Goal: Check status: Check status

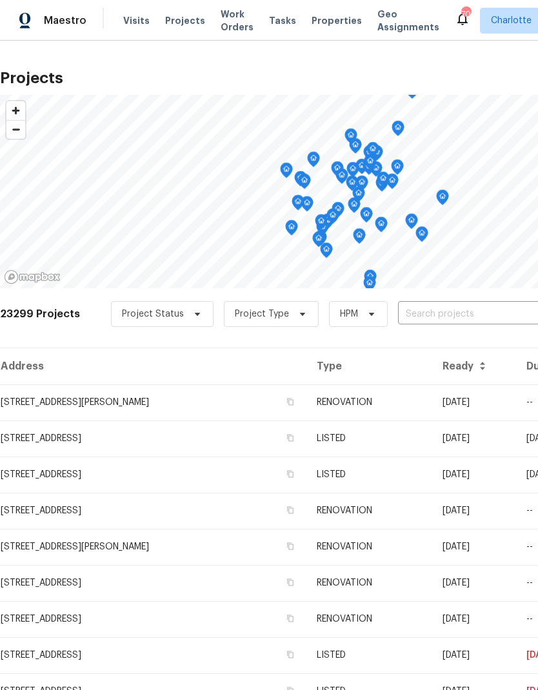
click at [424, 317] on input "text" at bounding box center [472, 314] width 148 height 20
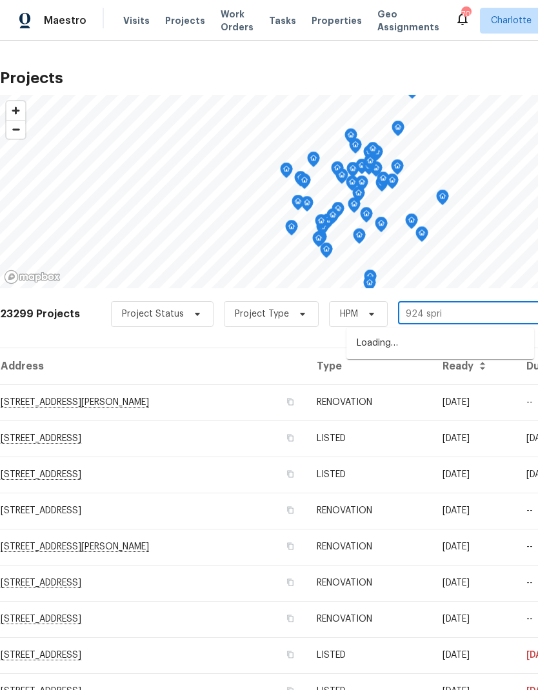
type input "924 sprin"
click at [480, 353] on li "[STREET_ADDRESS]" at bounding box center [440, 344] width 188 height 22
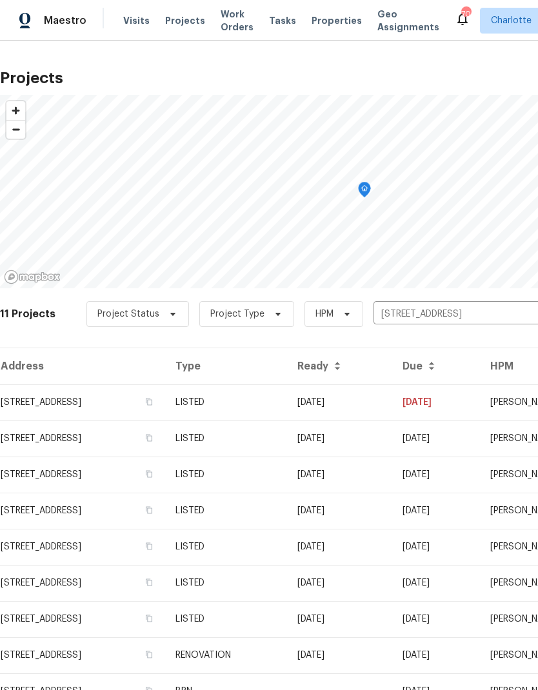
click at [455, 400] on td "[DATE]" at bounding box center [436, 402] width 88 height 36
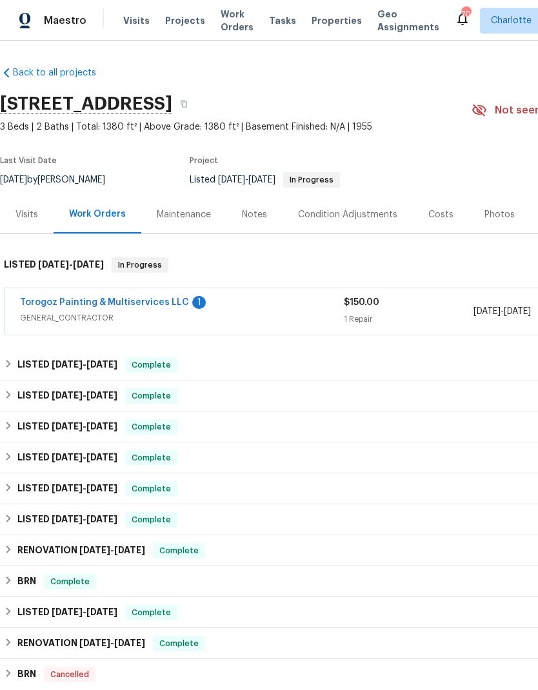
click at [39, 301] on link "Torogoz Painting & Multiservices LLC" at bounding box center [104, 302] width 169 height 9
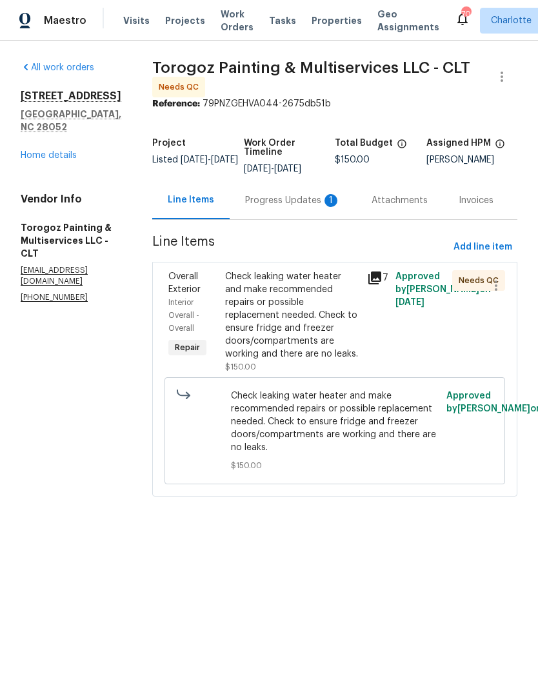
click at [301, 207] on div "Progress Updates 1" at bounding box center [292, 200] width 95 height 13
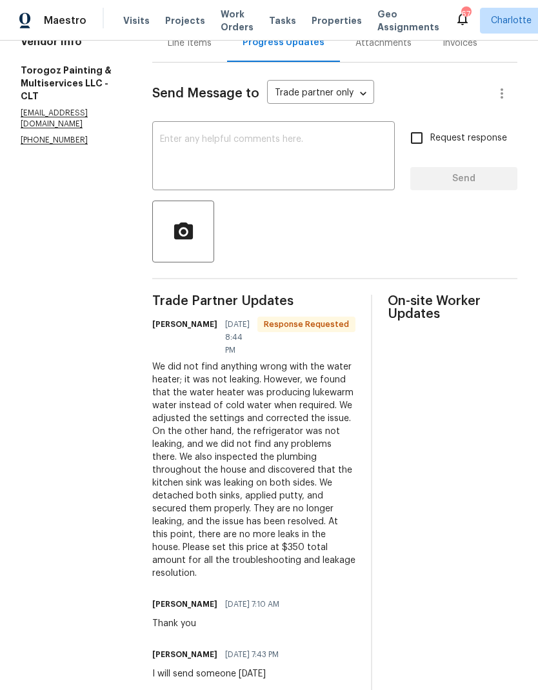
scroll to position [159, 0]
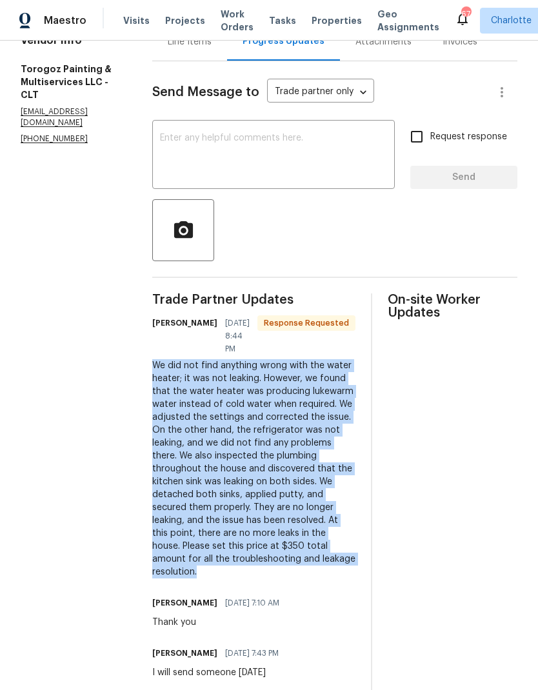
copy div "We did not find anything wrong with the water heater; it was not leaking. Howev…"
click at [251, 157] on textarea at bounding box center [273, 155] width 227 height 45
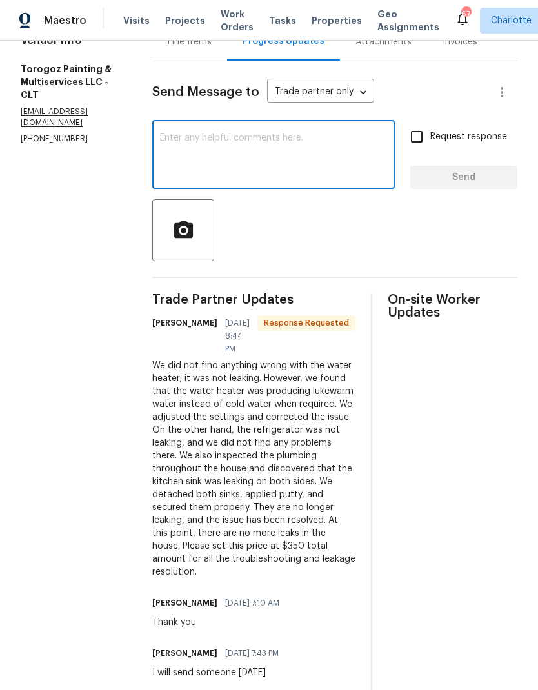
click at [211, 48] on div "Line Items" at bounding box center [190, 41] width 44 height 13
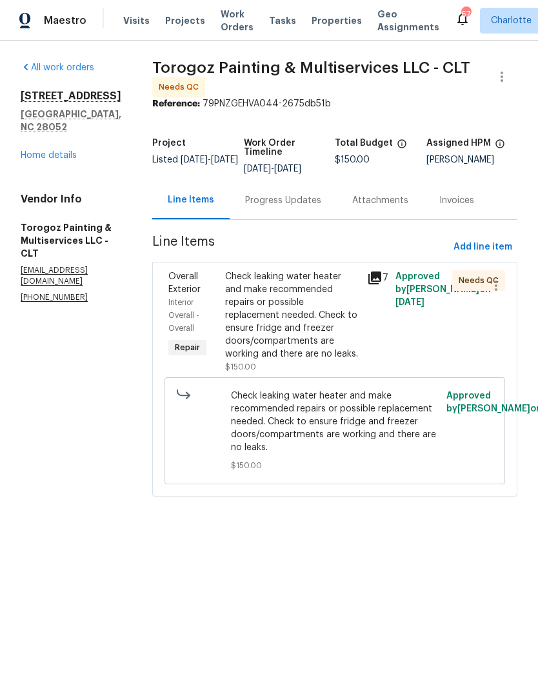
click at [320, 350] on div "Check leaking water heater and make recommended repairs or possible replacement…" at bounding box center [292, 315] width 134 height 90
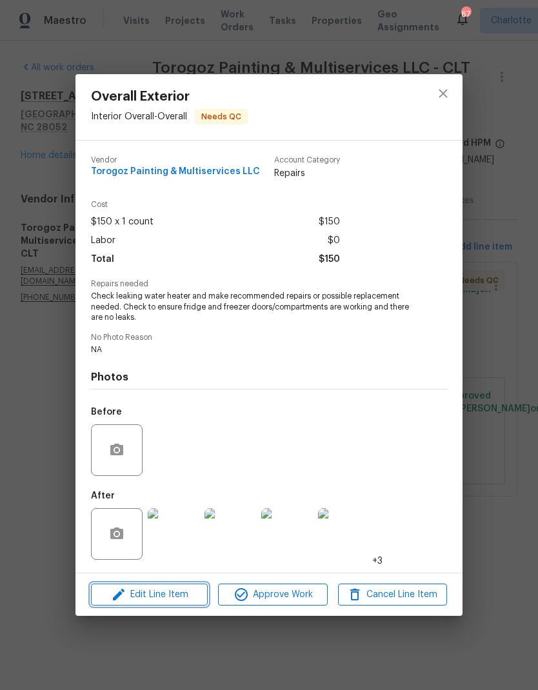
click at [188, 604] on button "Edit Line Item" at bounding box center [149, 595] width 117 height 23
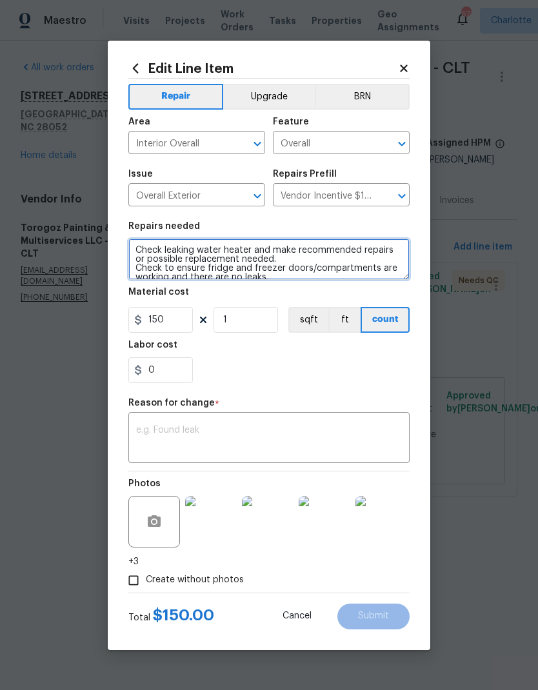
click at [150, 243] on textarea "Check leaking water heater and make recommended repairs or possible replacement…" at bounding box center [268, 259] width 281 height 41
click at [149, 242] on textarea "Check leaking water heater and make recommended repairs or possible replacement…" at bounding box center [268, 259] width 281 height 41
click at [148, 244] on textarea "Check leaking water heater and make recommended repairs or possible replacement…" at bounding box center [268, 259] width 281 height 41
click at [147, 255] on textarea "Check leaking water heater and make recommended repairs or possible replacement…" at bounding box center [268, 259] width 281 height 41
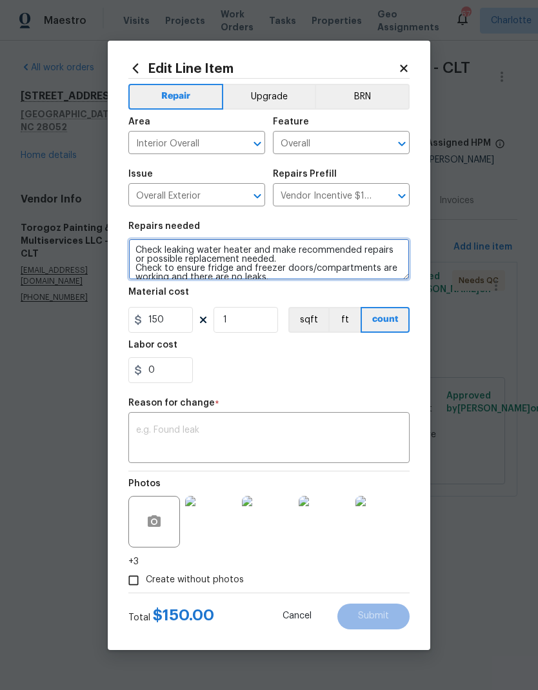
scroll to position [9, 0]
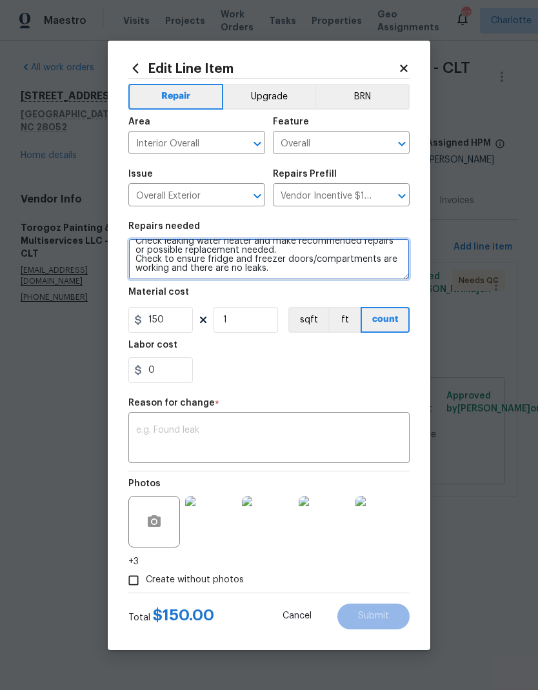
paste textarea "We did not find anything wrong with the water heater; it was not leaking. Howev…"
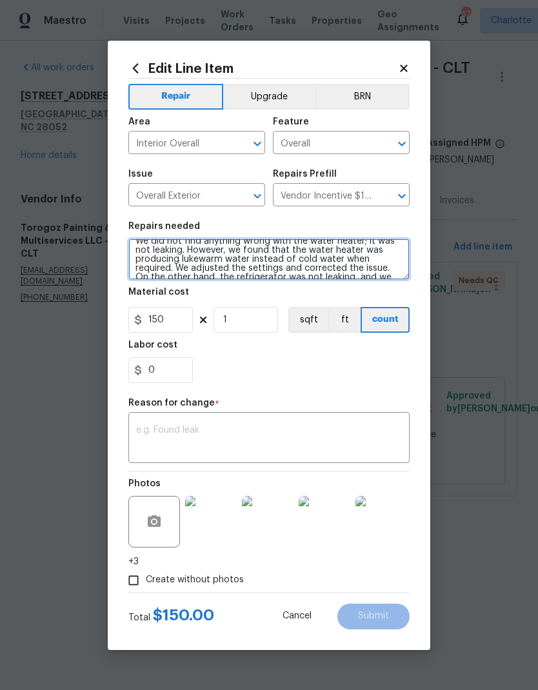
scroll to position [81, 0]
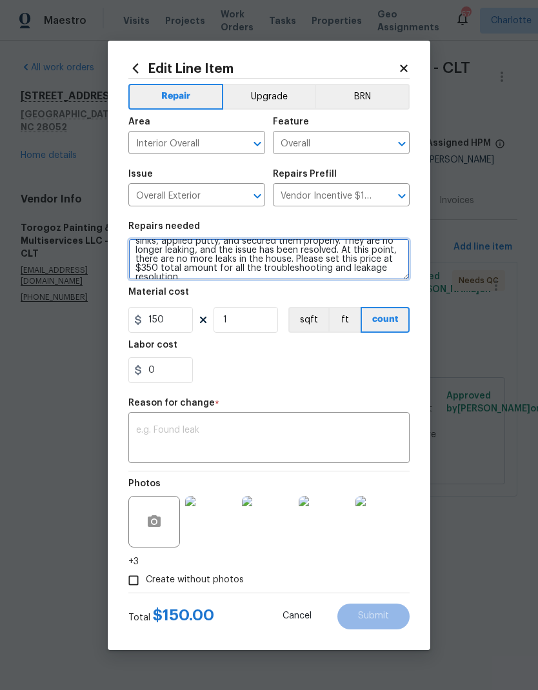
type textarea "We did not find anything wrong with the water heater; it was not leaking. Howev…"
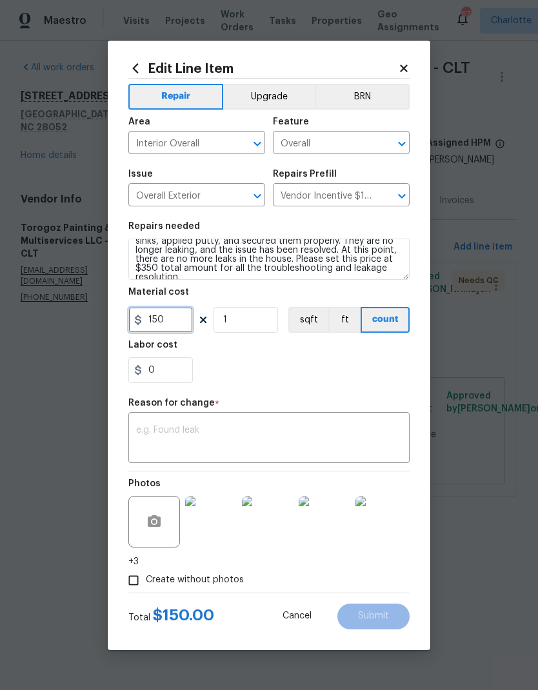
click at [164, 320] on input "150" at bounding box center [160, 320] width 64 height 26
type input "350"
click at [362, 431] on textarea at bounding box center [269, 439] width 266 height 27
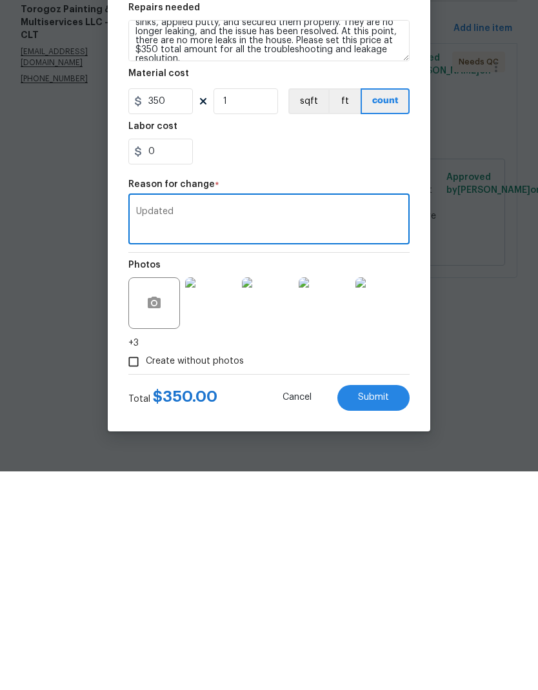
type textarea "Updated"
click at [393, 603] on button "Submit" at bounding box center [373, 616] width 72 height 26
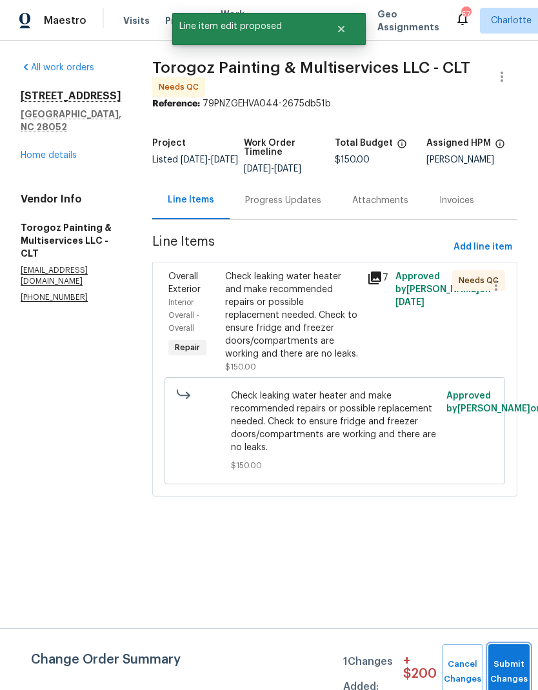
click at [505, 664] on button "Submit Changes" at bounding box center [508, 671] width 41 height 55
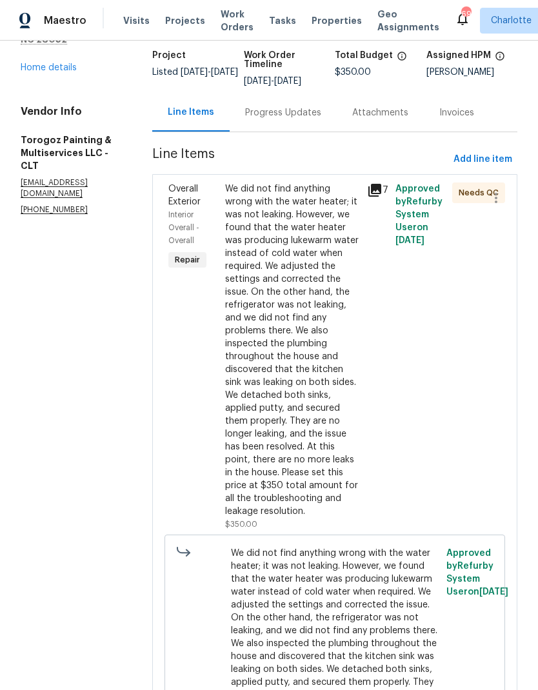
scroll to position [92, 0]
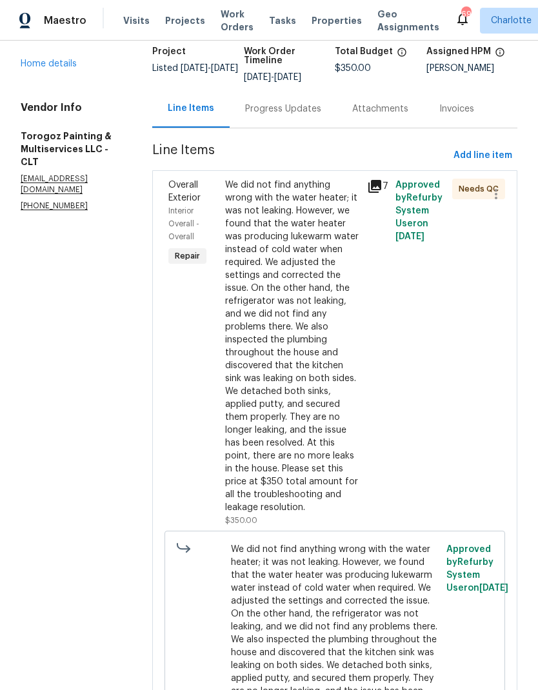
click at [276, 397] on div "We did not find anything wrong with the water heater; it was not leaking. Howev…" at bounding box center [292, 346] width 134 height 335
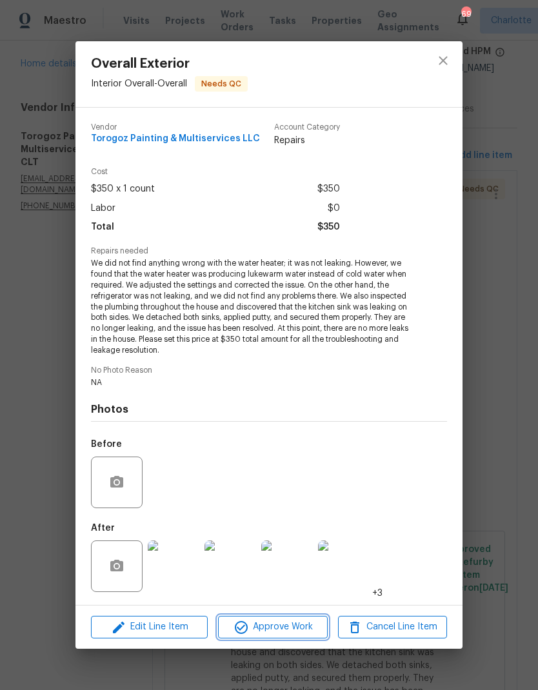
click at [266, 625] on span "Approve Work" at bounding box center [272, 627] width 101 height 16
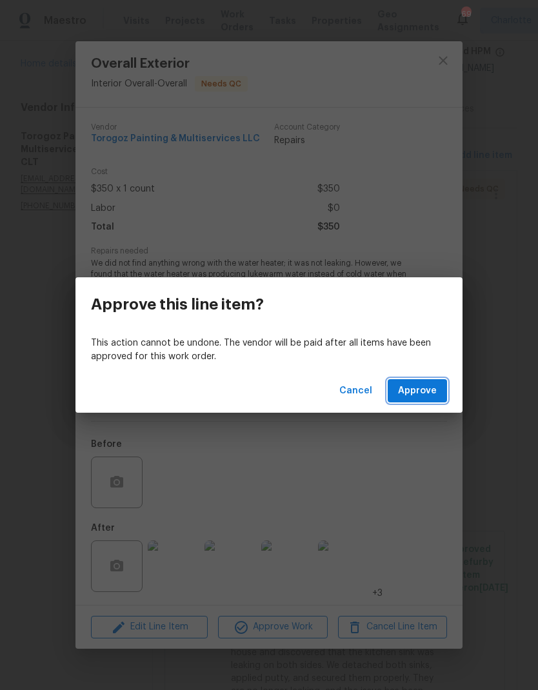
click at [423, 386] on span "Approve" at bounding box center [417, 391] width 39 height 16
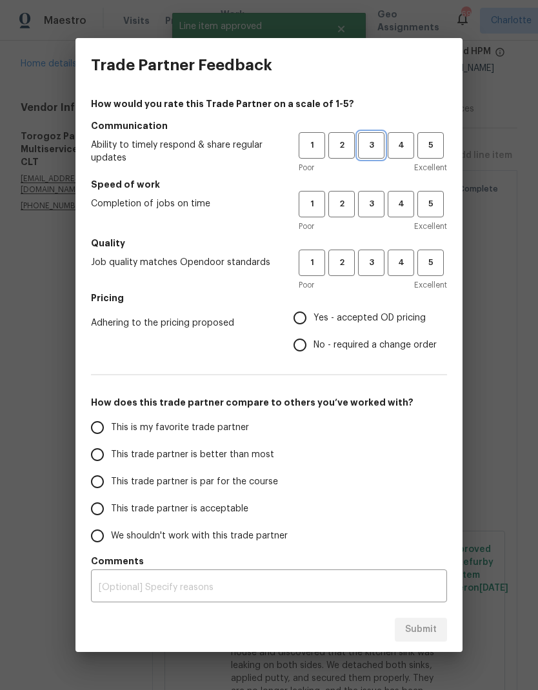
click at [378, 140] on span "3" at bounding box center [371, 145] width 24 height 15
click at [382, 204] on span "3" at bounding box center [371, 204] width 24 height 15
click at [379, 250] on button "3" at bounding box center [371, 263] width 26 height 26
click at [312, 317] on input "Yes - accepted OD pricing" at bounding box center [299, 317] width 27 height 27
radio input "true"
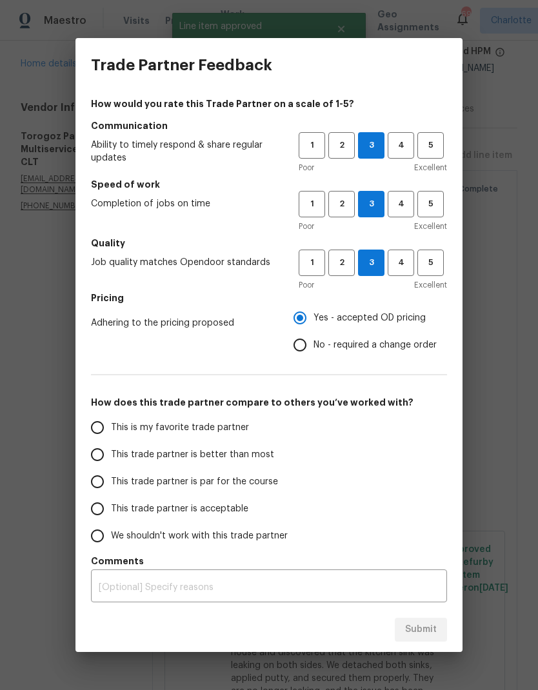
click at [102, 458] on input "This trade partner is better than most" at bounding box center [97, 454] width 27 height 27
radio input "false"
click at [100, 424] on input "This is my favorite trade partner" at bounding box center [97, 427] width 27 height 27
click at [436, 625] on button "Submit" at bounding box center [421, 630] width 52 height 24
radio input "true"
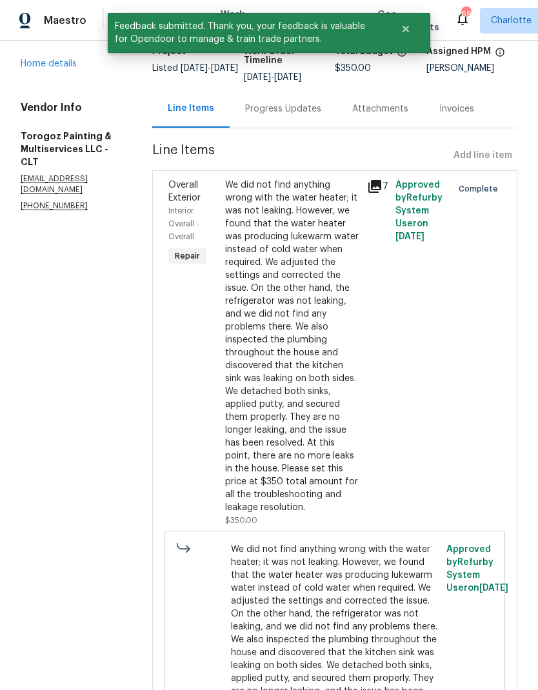
click at [39, 59] on link "Home details" at bounding box center [49, 63] width 56 height 9
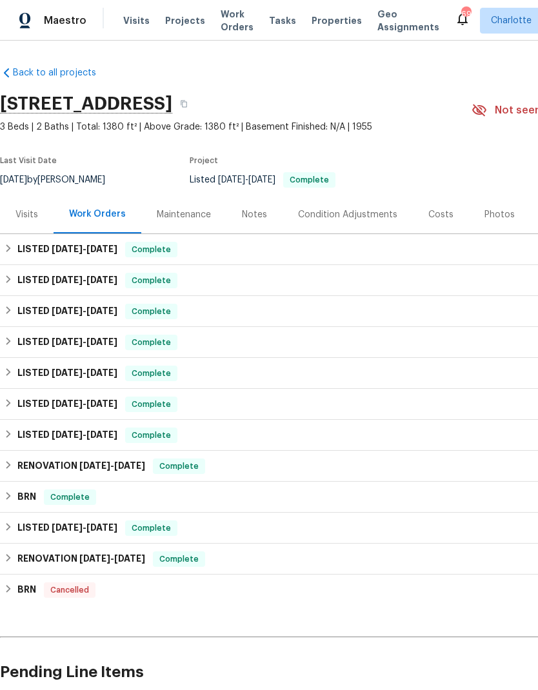
click at [177, 24] on span "Projects" at bounding box center [185, 20] width 40 height 13
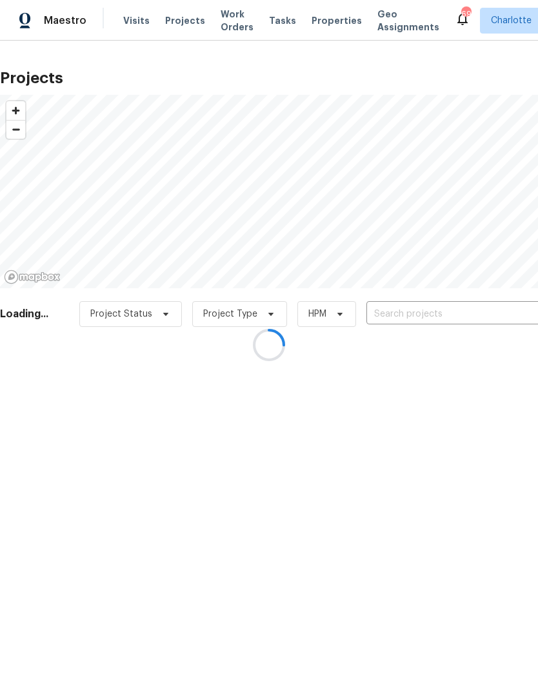
click at [458, 315] on div at bounding box center [269, 345] width 538 height 690
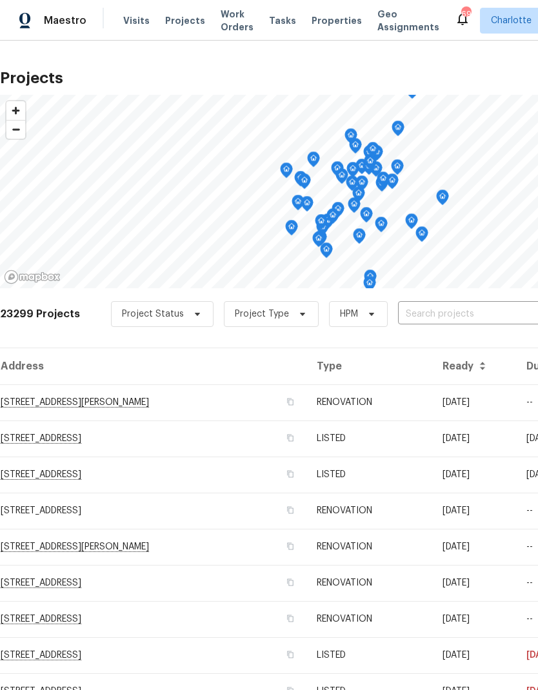
click at [446, 309] on input "text" at bounding box center [472, 314] width 148 height 20
type input "1131 su"
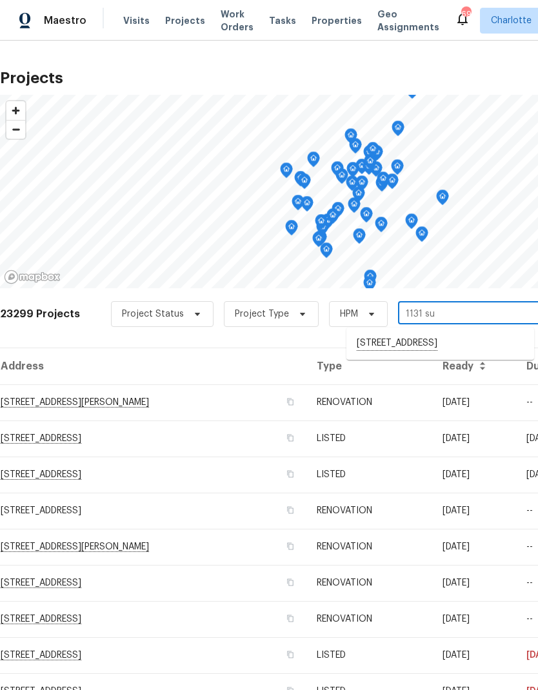
click at [473, 346] on li "[STREET_ADDRESS]" at bounding box center [440, 344] width 188 height 22
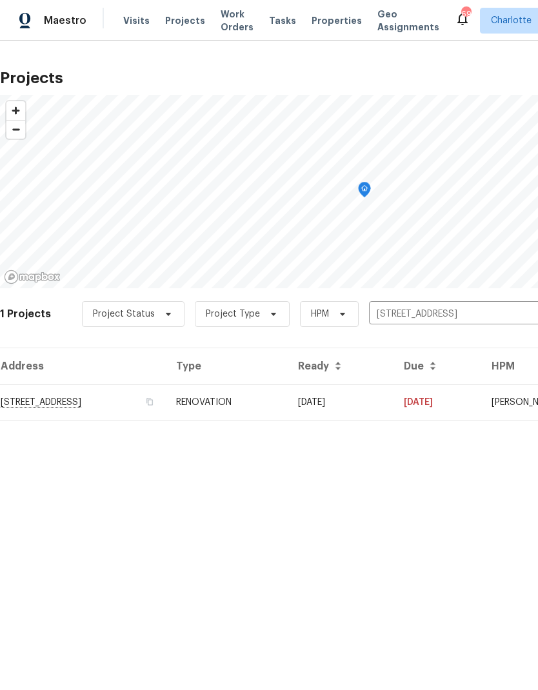
click at [393, 397] on td "[DATE]" at bounding box center [341, 402] width 106 height 36
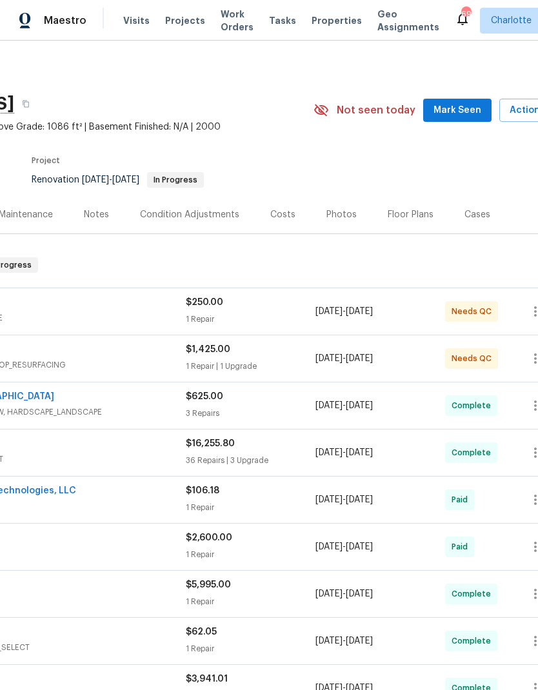
scroll to position [0, 158]
click at [476, 110] on span "Mark Seen" at bounding box center [457, 111] width 48 height 16
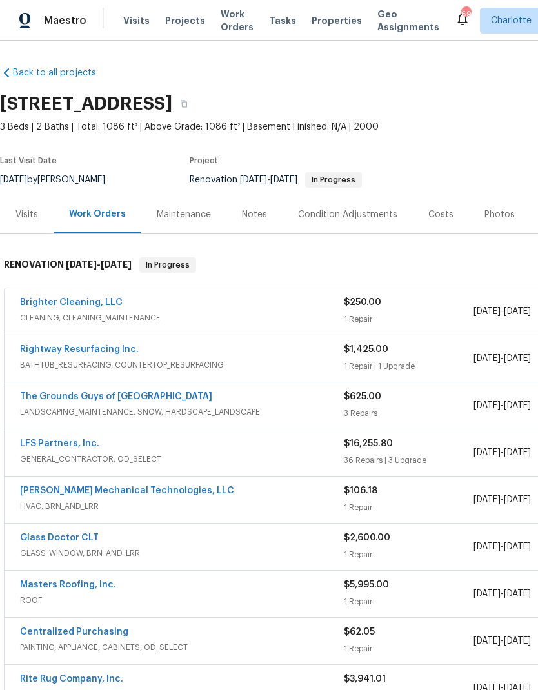
scroll to position [0, 0]
click at [172, 19] on span "Projects" at bounding box center [185, 20] width 40 height 13
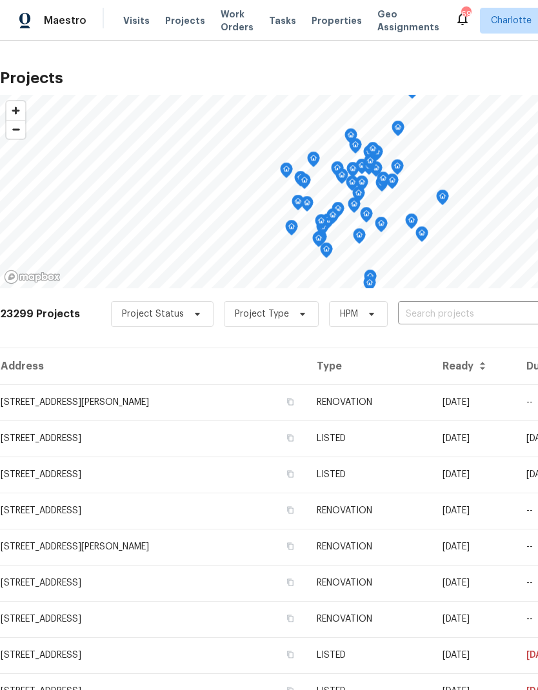
click at [445, 316] on input "text" at bounding box center [472, 314] width 148 height 20
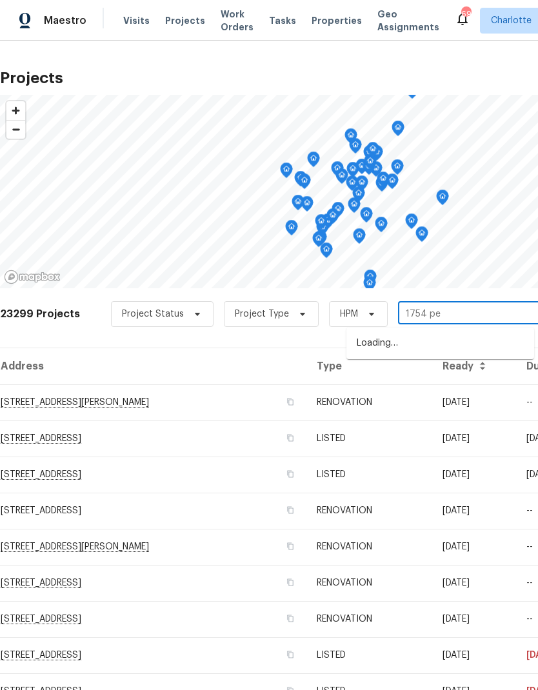
type input "1754 per"
click at [491, 340] on li "[STREET_ADDRESS]" at bounding box center [440, 343] width 188 height 21
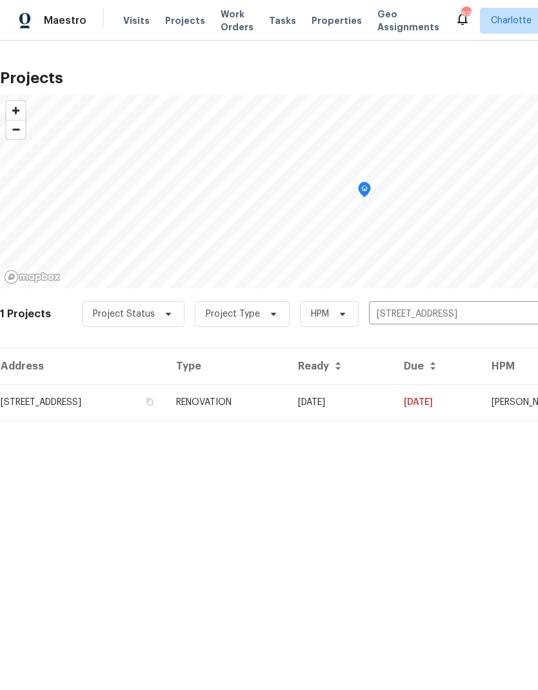
click at [465, 400] on td "[DATE]" at bounding box center [437, 402] width 88 height 36
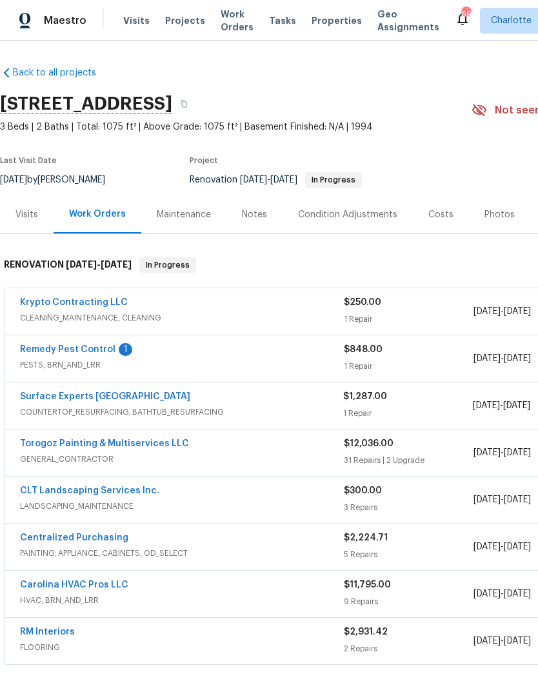
click at [107, 352] on link "Remedy Pest Control" at bounding box center [67, 349] width 95 height 9
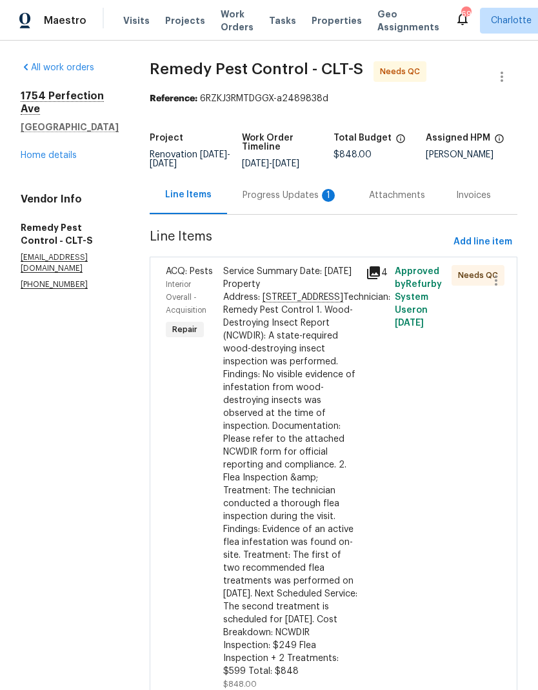
click at [322, 190] on div "1" at bounding box center [328, 195] width 13 height 13
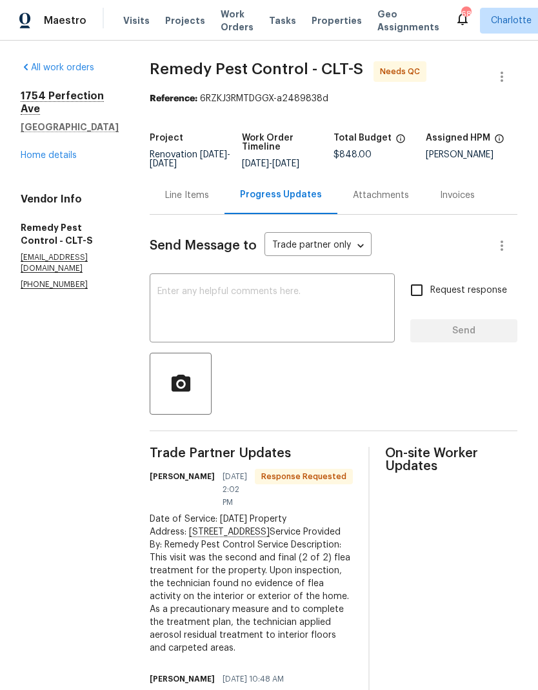
click at [187, 202] on div "Line Items" at bounding box center [187, 195] width 44 height 13
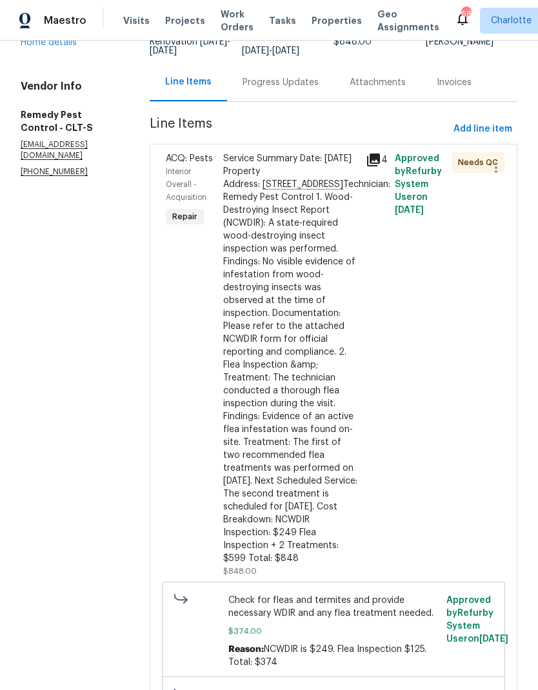
scroll to position [101, 0]
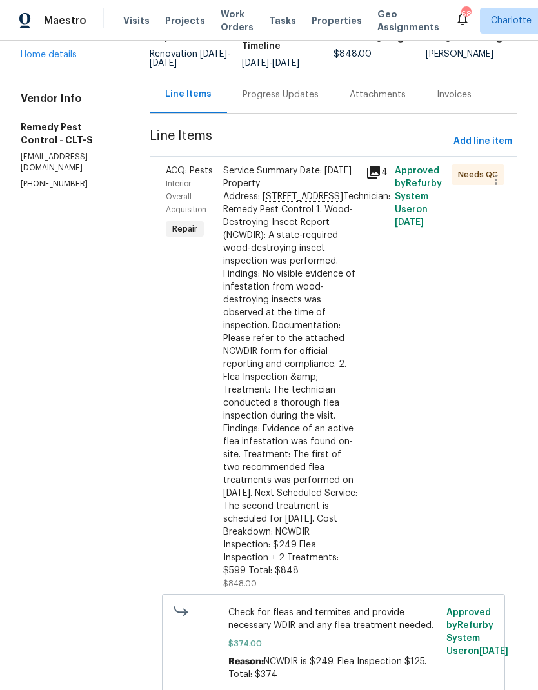
click at [302, 364] on div "Service Summary Date: [DATE] Property Address: [STREET_ADDRESS] Technician: Rem…" at bounding box center [290, 370] width 135 height 413
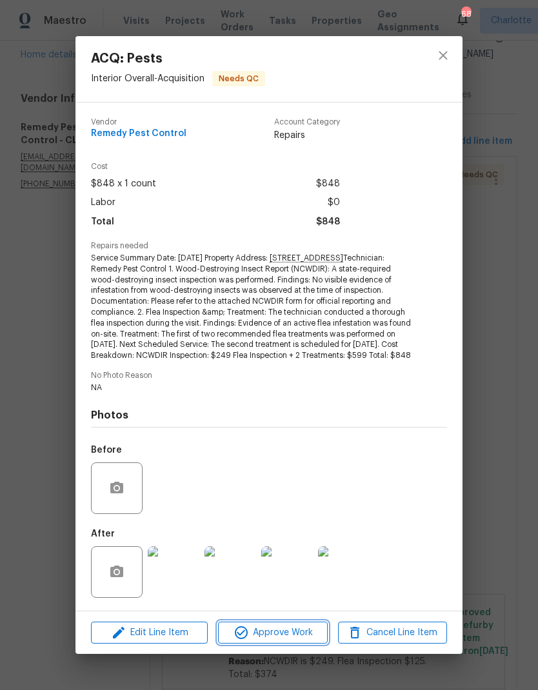
click at [276, 644] on button "Approve Work" at bounding box center [272, 633] width 109 height 23
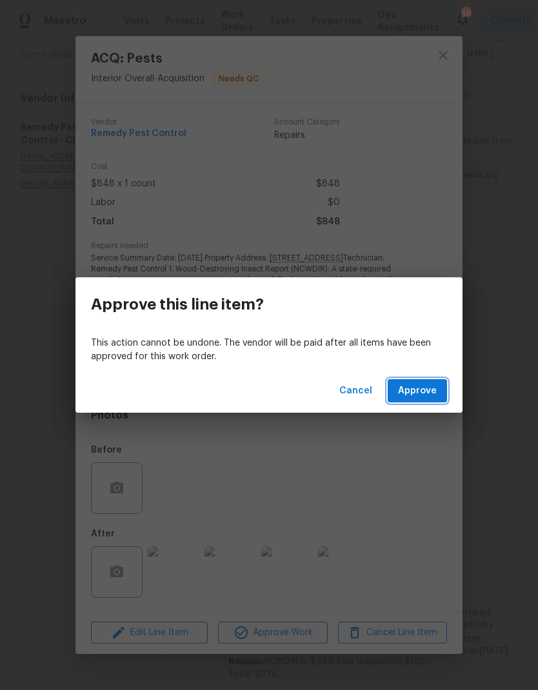
click at [422, 394] on span "Approve" at bounding box center [417, 391] width 39 height 16
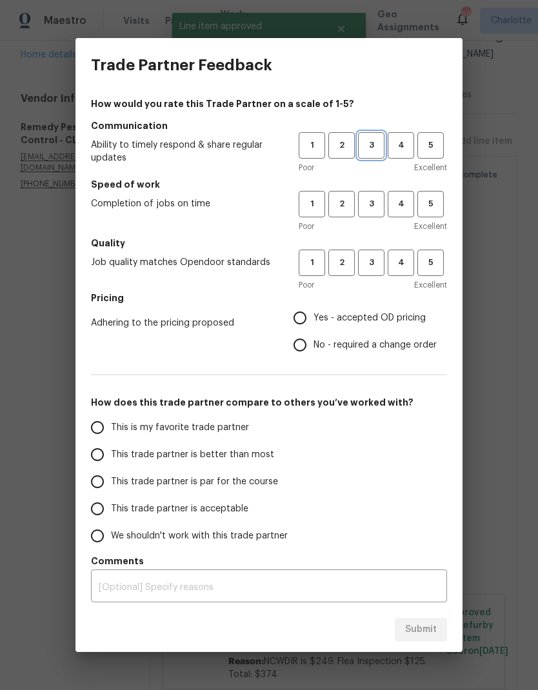
click at [379, 147] on span "3" at bounding box center [371, 145] width 24 height 15
click at [349, 208] on span "2" at bounding box center [341, 204] width 24 height 15
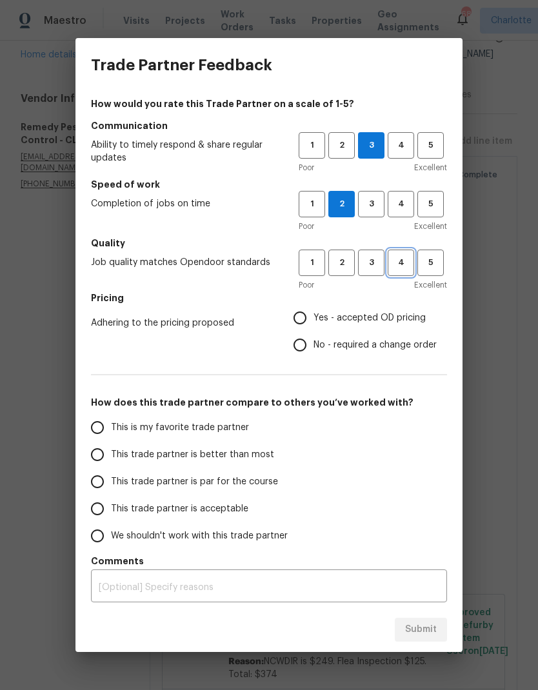
click at [400, 266] on span "4" at bounding box center [401, 262] width 24 height 15
click at [308, 315] on input "Yes - accepted OD pricing" at bounding box center [299, 317] width 27 height 27
radio input "true"
click at [238, 463] on label "This trade partner is better than most" at bounding box center [186, 454] width 204 height 27
click at [111, 463] on input "This trade partner is better than most" at bounding box center [97, 454] width 27 height 27
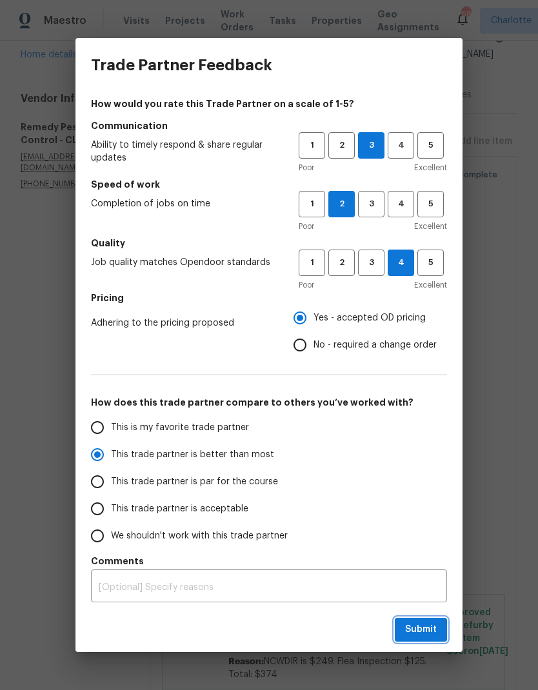
click at [424, 633] on span "Submit" at bounding box center [421, 630] width 32 height 16
radio input "true"
radio input "false"
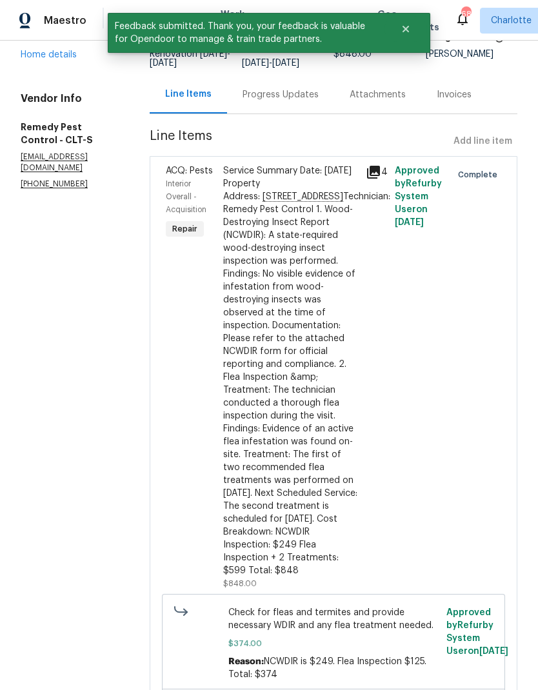
click at [47, 81] on div "All work orders [STREET_ADDRESS] Home details Vendor Info Remedy Pest Control -…" at bounding box center [70, 75] width 98 height 229
click at [28, 59] on link "Home details" at bounding box center [49, 54] width 56 height 9
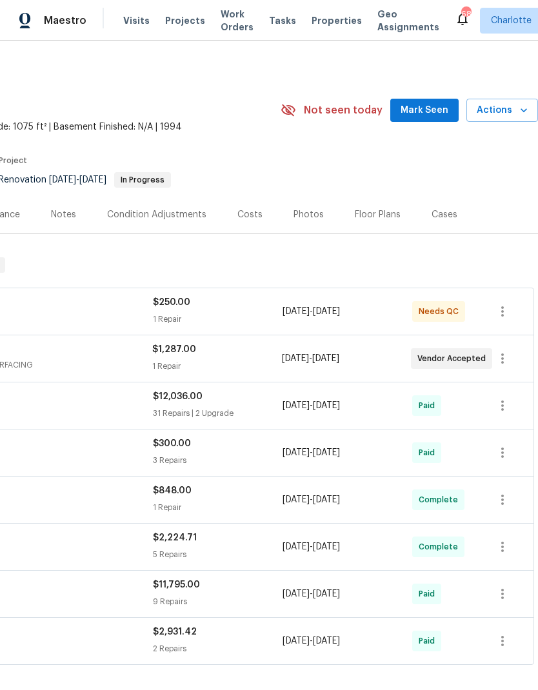
scroll to position [0, 191]
click at [445, 108] on span "Mark Seen" at bounding box center [424, 111] width 48 height 16
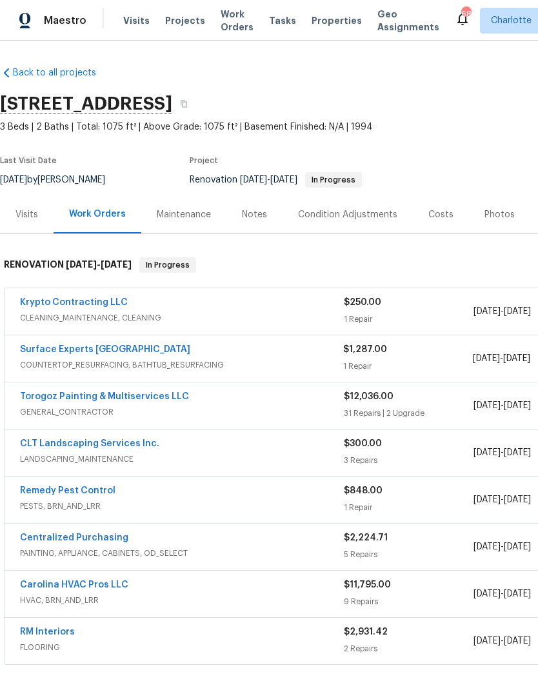
scroll to position [0, 0]
click at [230, 17] on span "Work Orders" at bounding box center [237, 21] width 33 height 26
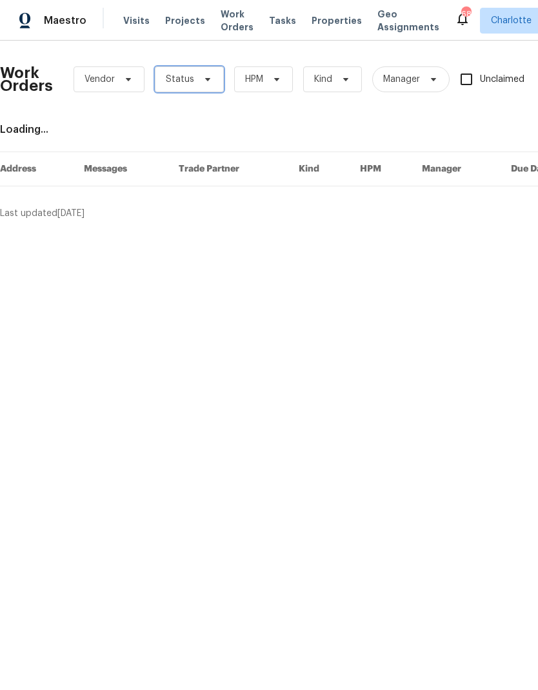
click at [211, 75] on span "Status" at bounding box center [189, 79] width 69 height 26
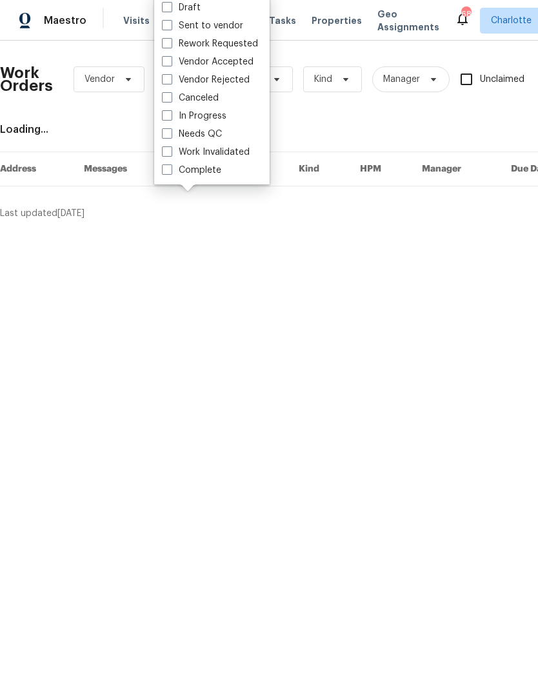
click at [217, 135] on label "Needs QC" at bounding box center [192, 134] width 60 height 13
click at [170, 135] on input "Needs QC" at bounding box center [166, 132] width 8 height 8
checkbox input "true"
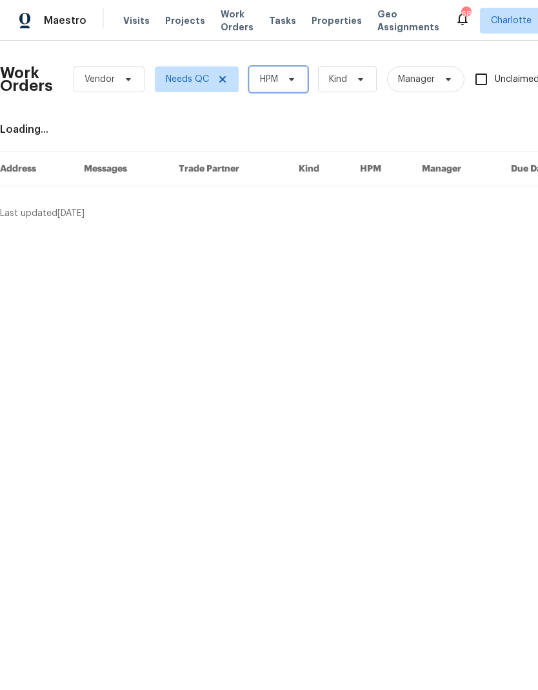
click at [295, 79] on icon at bounding box center [291, 79] width 10 height 10
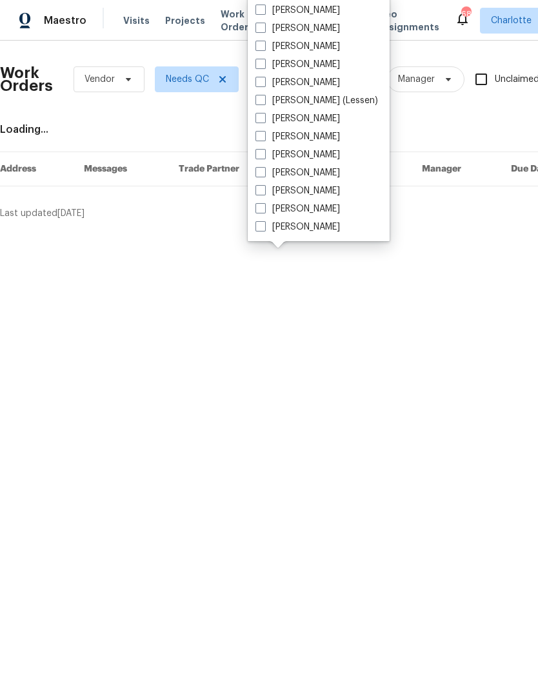
scroll to position [160, 0]
click at [304, 192] on label "[PERSON_NAME]" at bounding box center [297, 190] width 84 height 13
click at [264, 192] on input "[PERSON_NAME]" at bounding box center [259, 188] width 8 height 8
checkbox input "true"
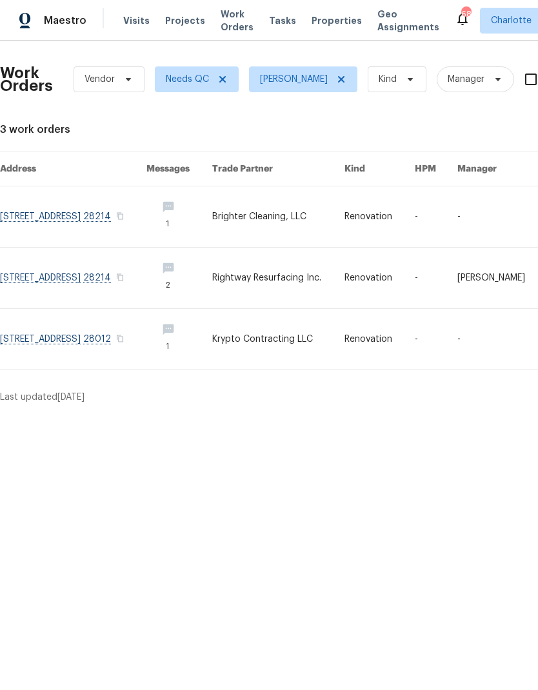
click at [170, 26] on span "Projects" at bounding box center [185, 20] width 40 height 13
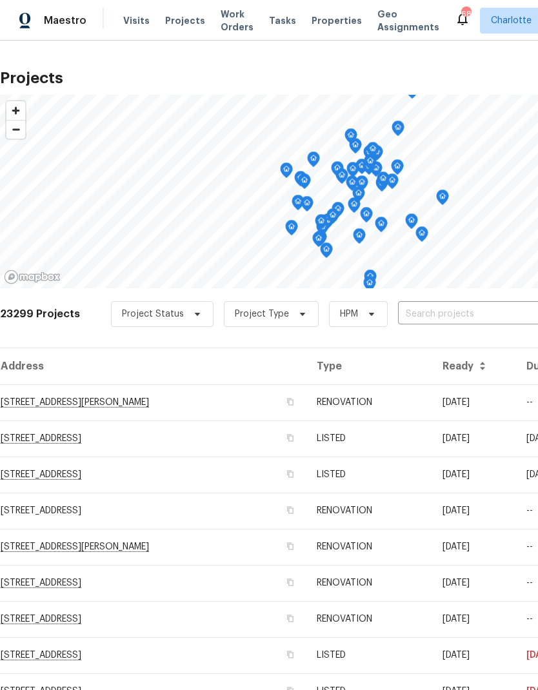
click at [451, 315] on input "text" at bounding box center [472, 314] width 148 height 20
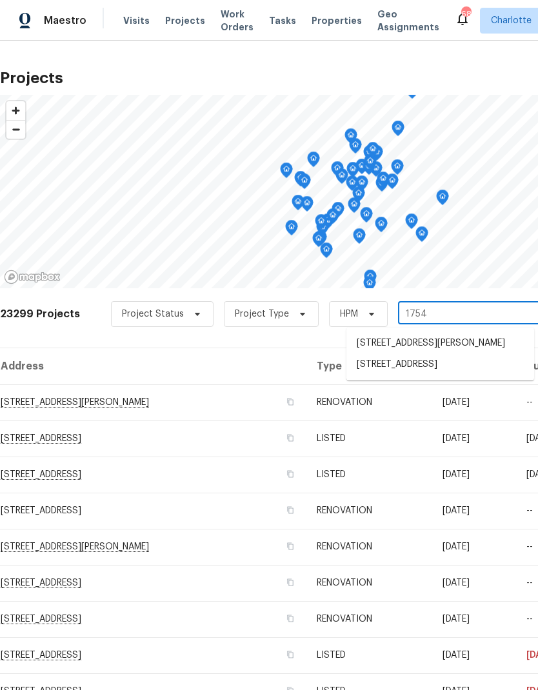
type input "1754 p"
click at [430, 353] on li "[STREET_ADDRESS]" at bounding box center [440, 344] width 188 height 22
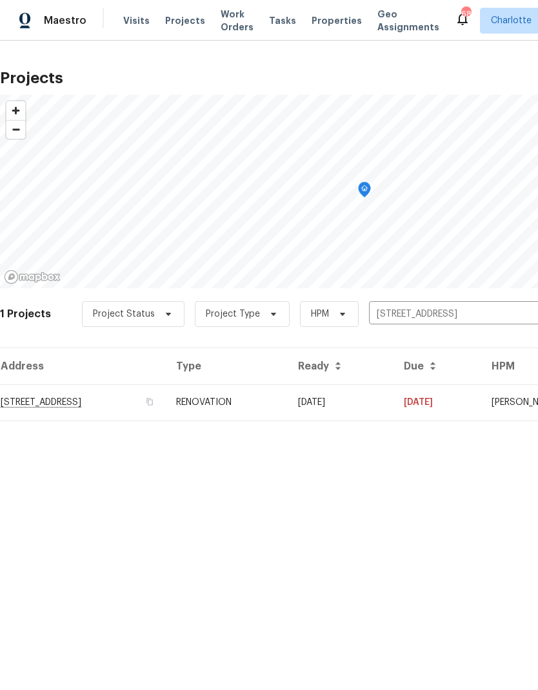
click at [393, 409] on td "[DATE]" at bounding box center [341, 402] width 106 height 36
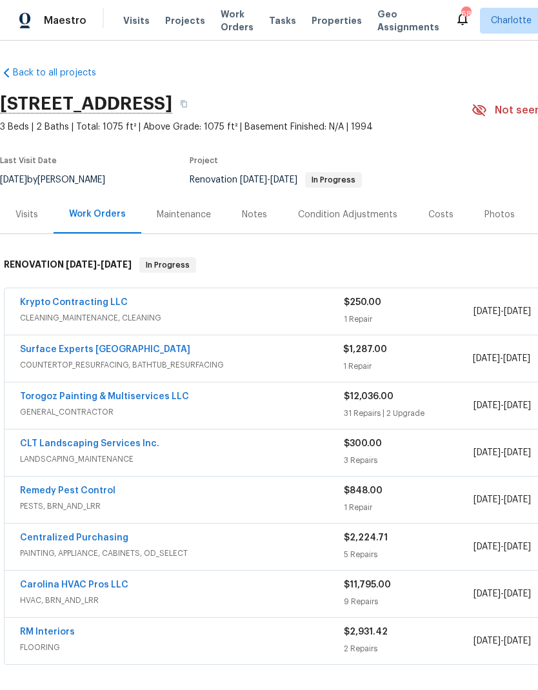
click at [105, 305] on link "Krypto Contracting LLC" at bounding box center [74, 302] width 108 height 9
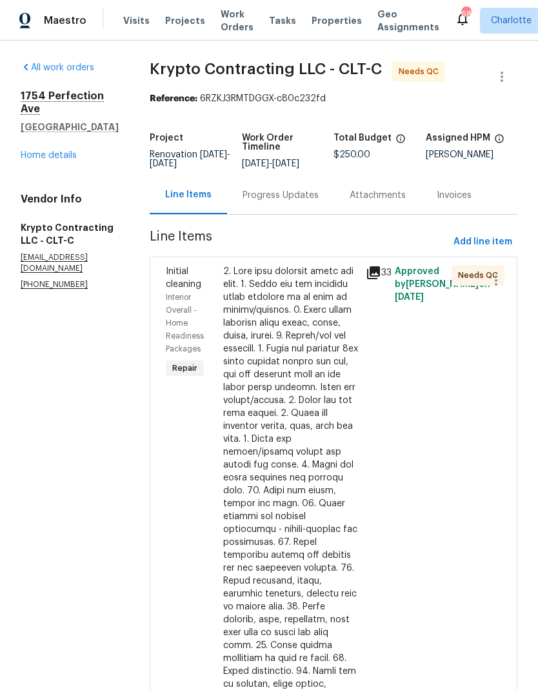
click at [381, 280] on icon at bounding box center [373, 272] width 15 height 15
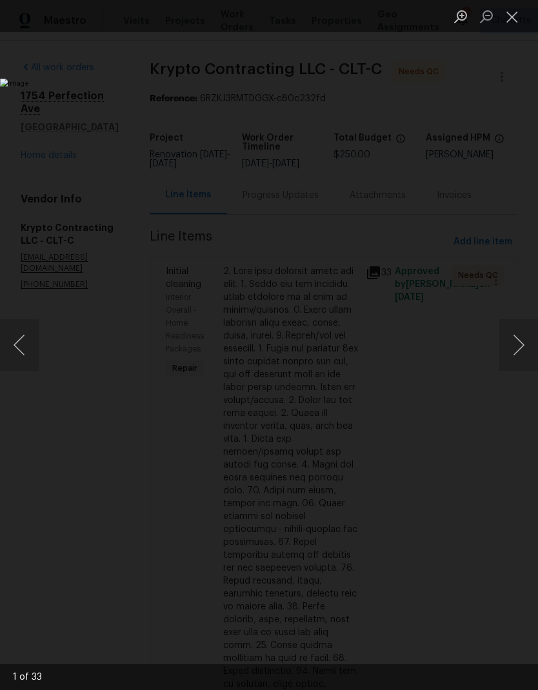
click at [516, 346] on button "Next image" at bounding box center [518, 345] width 39 height 52
click at [517, 347] on button "Next image" at bounding box center [518, 345] width 39 height 52
click at [520, 347] on button "Next image" at bounding box center [518, 345] width 39 height 52
click at [518, 347] on button "Next image" at bounding box center [518, 345] width 39 height 52
click at [518, 352] on button "Next image" at bounding box center [518, 345] width 39 height 52
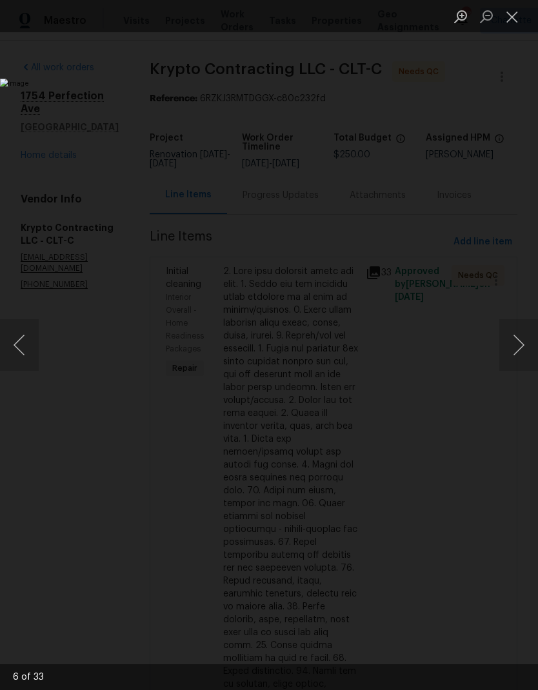
click at [516, 353] on button "Next image" at bounding box center [518, 345] width 39 height 52
click at [516, 351] on button "Next image" at bounding box center [518, 345] width 39 height 52
click at [517, 349] on button "Next image" at bounding box center [518, 345] width 39 height 52
click at [518, 349] on button "Next image" at bounding box center [518, 345] width 39 height 52
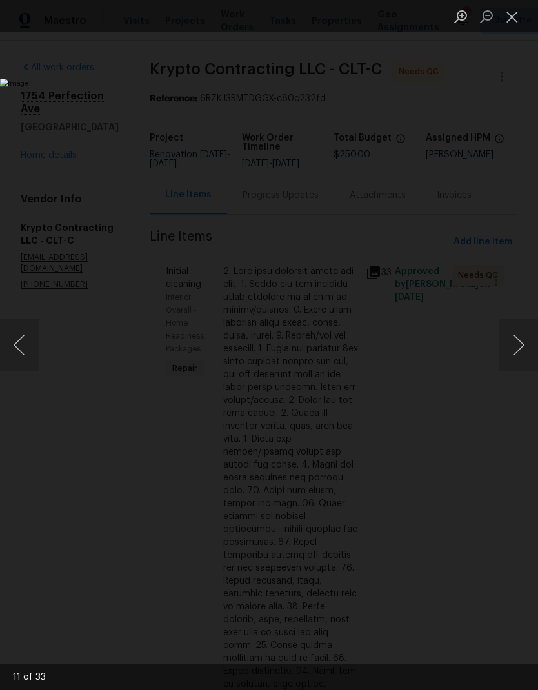
click at [518, 346] on button "Next image" at bounding box center [518, 345] width 39 height 52
click at [520, 344] on button "Next image" at bounding box center [518, 345] width 39 height 52
click at [519, 344] on button "Next image" at bounding box center [518, 345] width 39 height 52
click at [518, 344] on button "Next image" at bounding box center [518, 345] width 39 height 52
click at [518, 346] on button "Next image" at bounding box center [518, 345] width 39 height 52
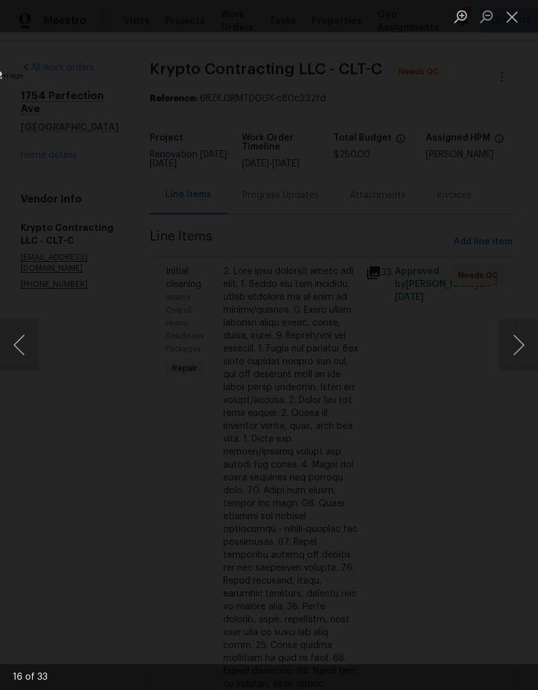
click at [519, 345] on button "Next image" at bounding box center [518, 345] width 39 height 52
click at [519, 346] on button "Next image" at bounding box center [518, 345] width 39 height 52
click at [21, 336] on button "Previous image" at bounding box center [19, 345] width 39 height 52
click at [525, 342] on button "Next image" at bounding box center [518, 345] width 39 height 52
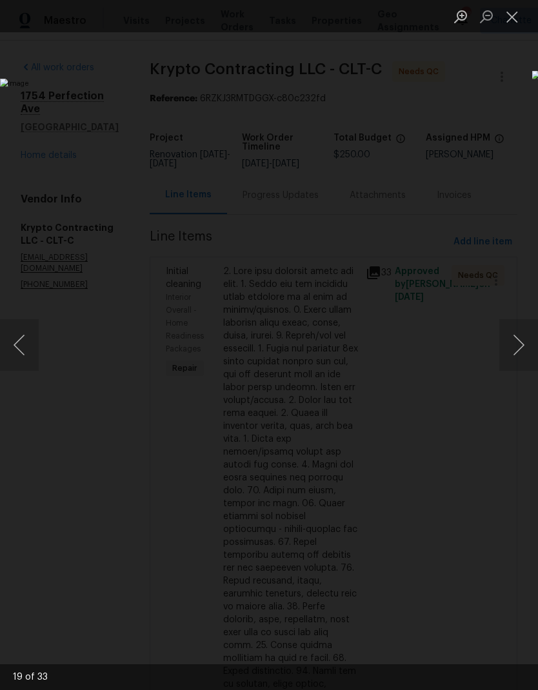
click at [522, 340] on button "Next image" at bounding box center [518, 345] width 39 height 52
click at [521, 341] on button "Next image" at bounding box center [518, 345] width 39 height 52
click at [518, 337] on button "Next image" at bounding box center [518, 345] width 39 height 52
click at [518, 338] on button "Next image" at bounding box center [518, 345] width 39 height 52
click at [518, 337] on button "Next image" at bounding box center [518, 345] width 39 height 52
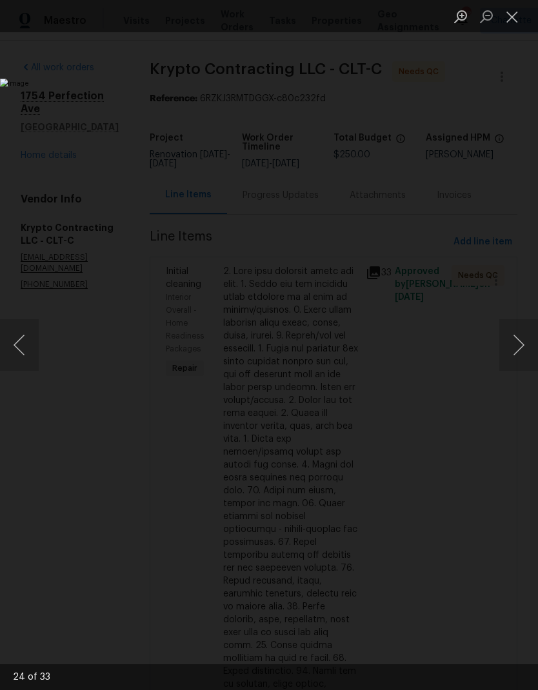
click at [518, 338] on button "Next image" at bounding box center [518, 345] width 39 height 52
click at [522, 27] on button "Close lightbox" at bounding box center [512, 16] width 26 height 23
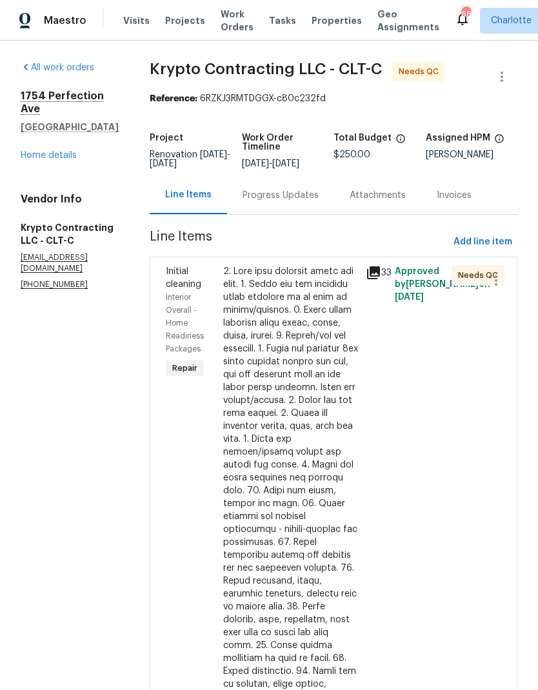
click at [181, 24] on span "Projects" at bounding box center [185, 20] width 40 height 13
